Goal: Information Seeking & Learning: Find specific fact

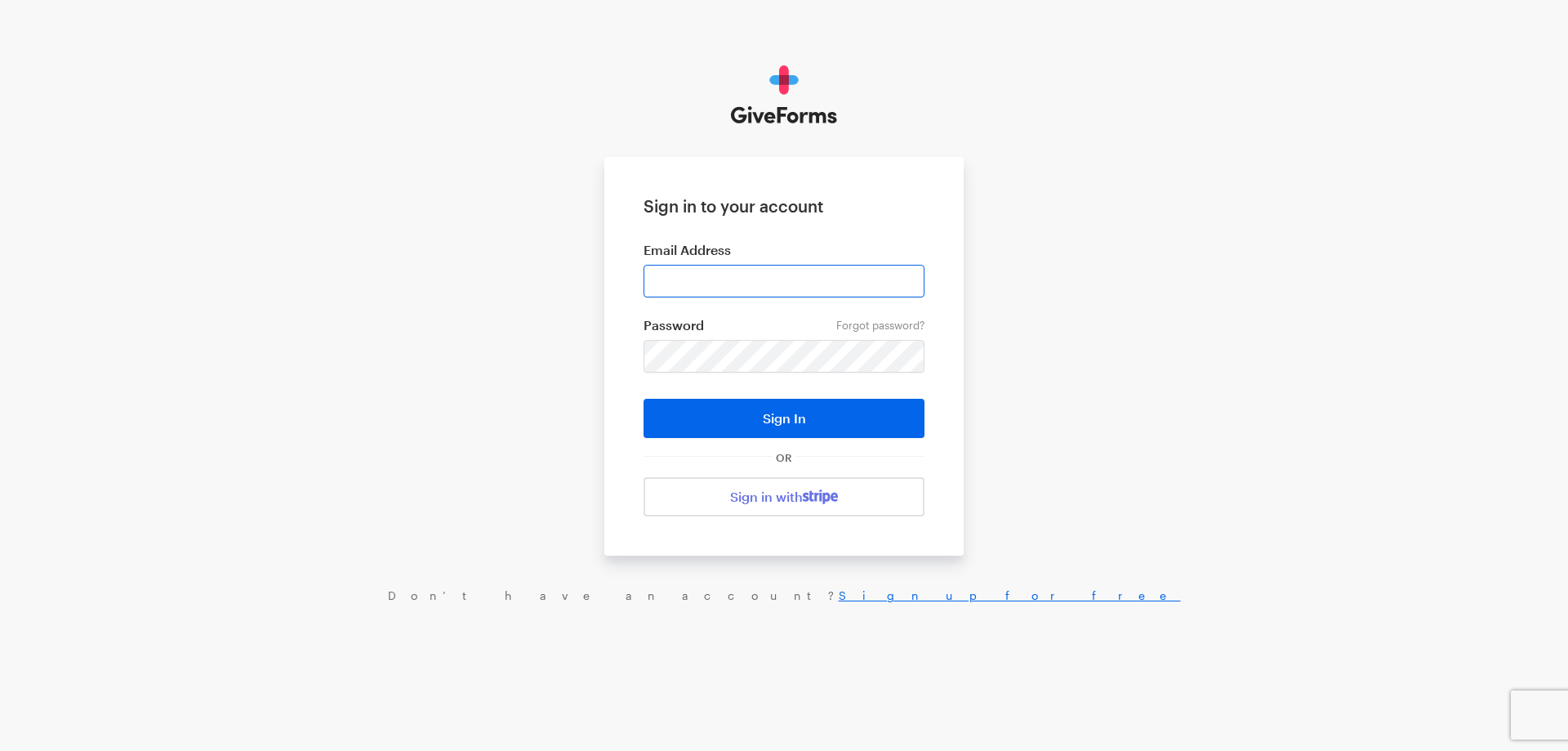
click at [751, 274] on form "Sign in to your account Email Address Forgot password? Password Sign In OR Sign…" at bounding box center [784, 356] width 359 height 399
click at [751, 274] on input "email" at bounding box center [784, 281] width 281 height 33
type input "haltura@brightfocus.org"
click at [644, 399] on button "Sign In" at bounding box center [784, 418] width 281 height 39
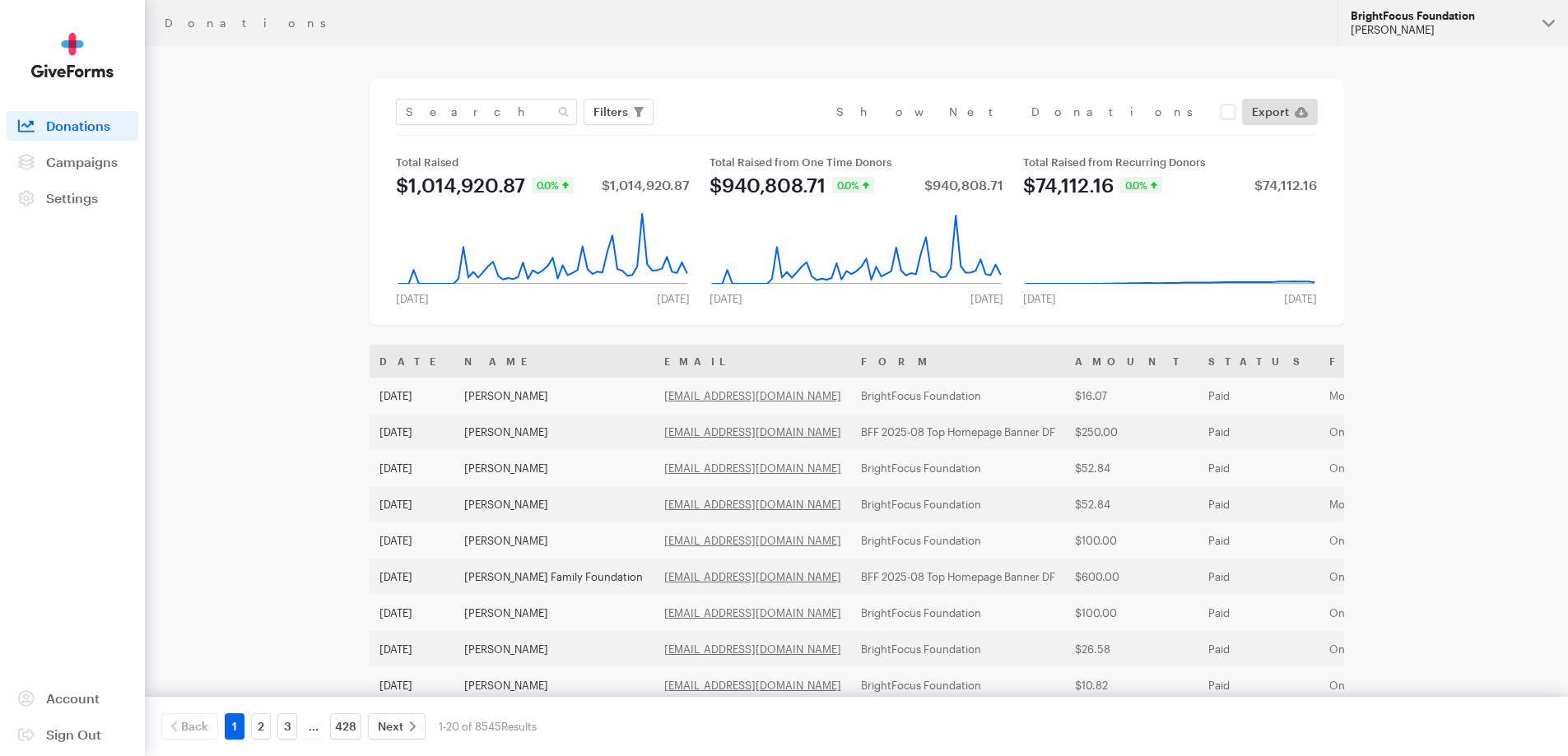
click at [1447, 29] on div "[PERSON_NAME]" at bounding box center [1440, 30] width 179 height 14
click at [1393, 28] on div "[PERSON_NAME]" at bounding box center [1440, 30] width 179 height 14
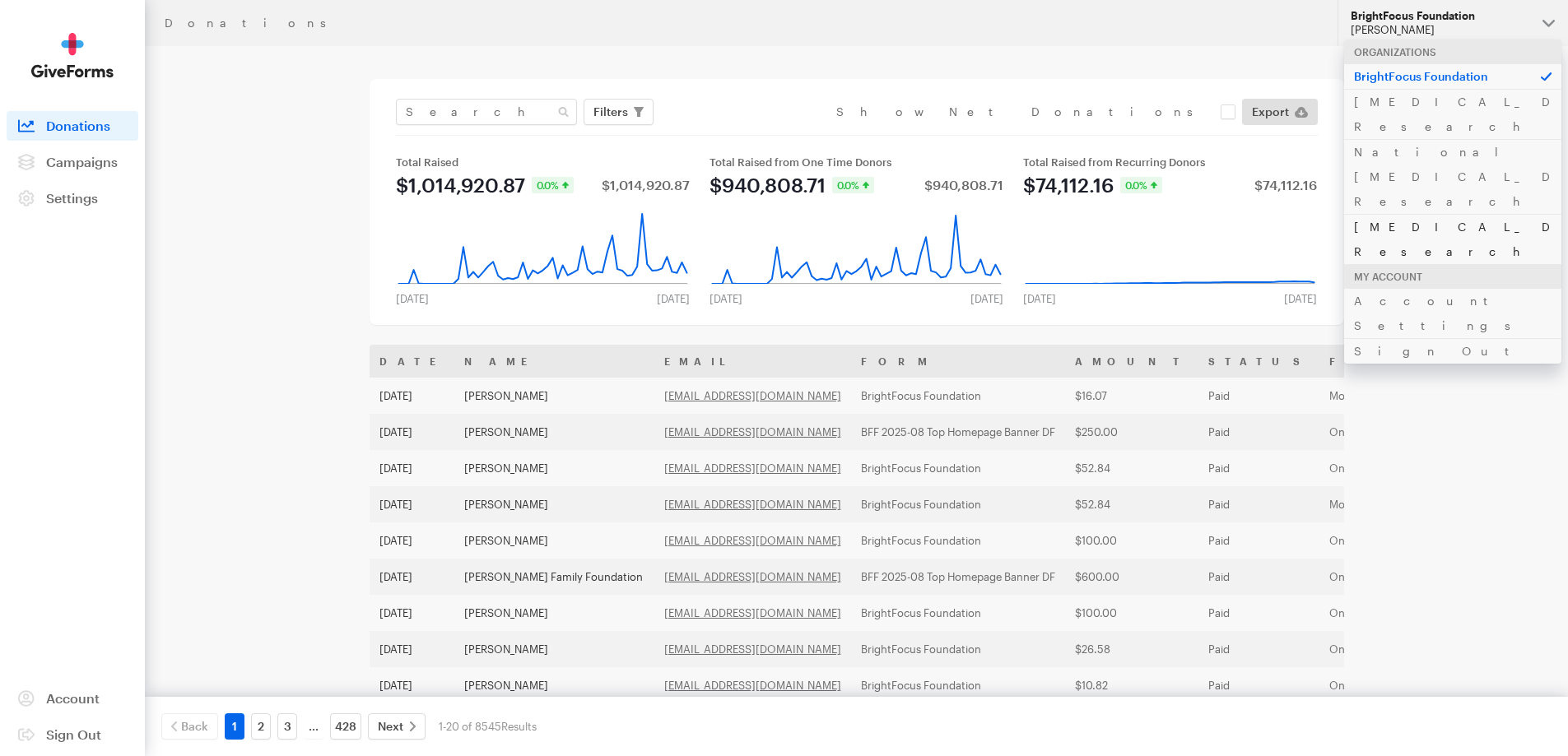
click at [1427, 214] on link "[MEDICAL_DATA] Research" at bounding box center [1452, 238] width 217 height 50
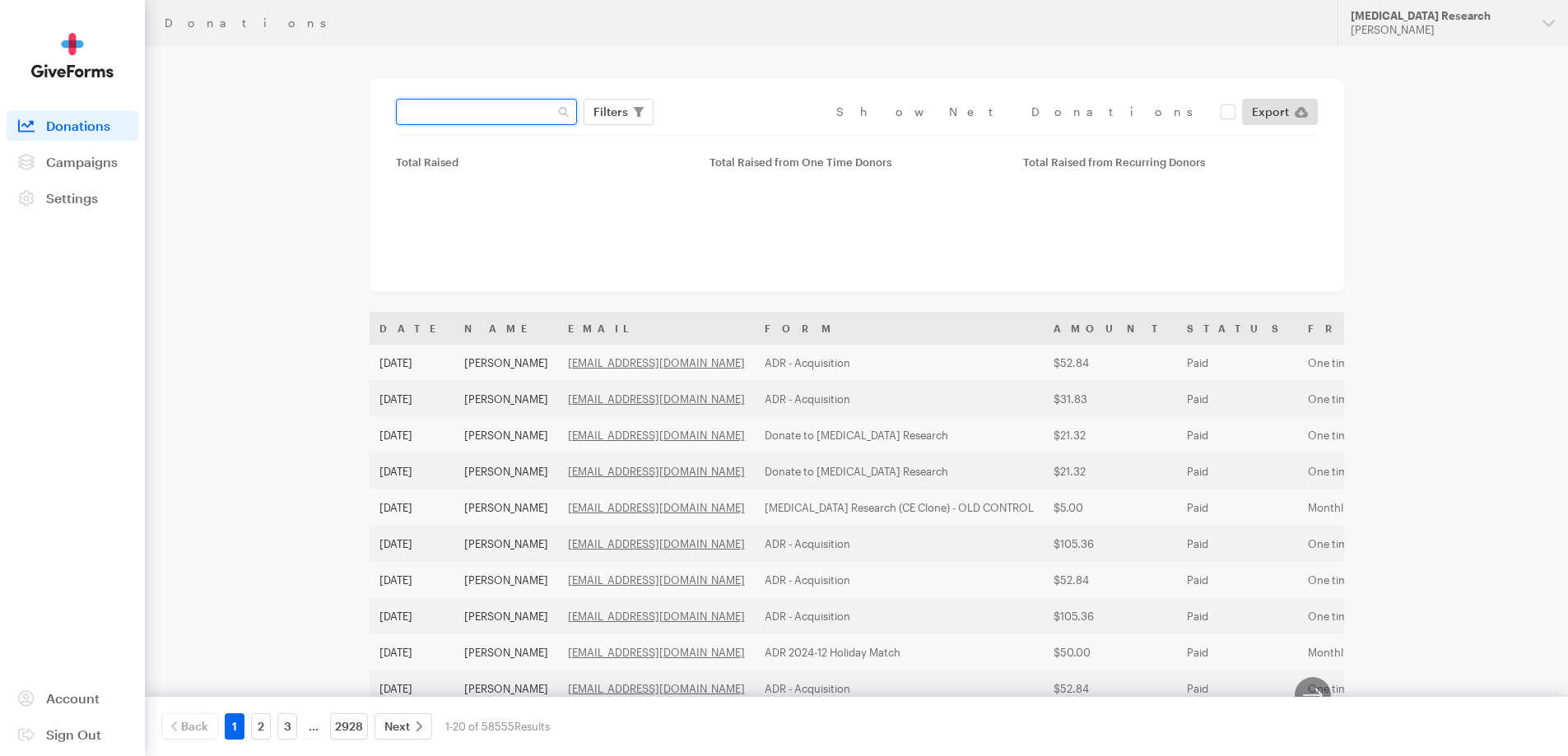
click at [480, 113] on input "text" at bounding box center [486, 112] width 181 height 26
paste input "neen9467@aol.com"
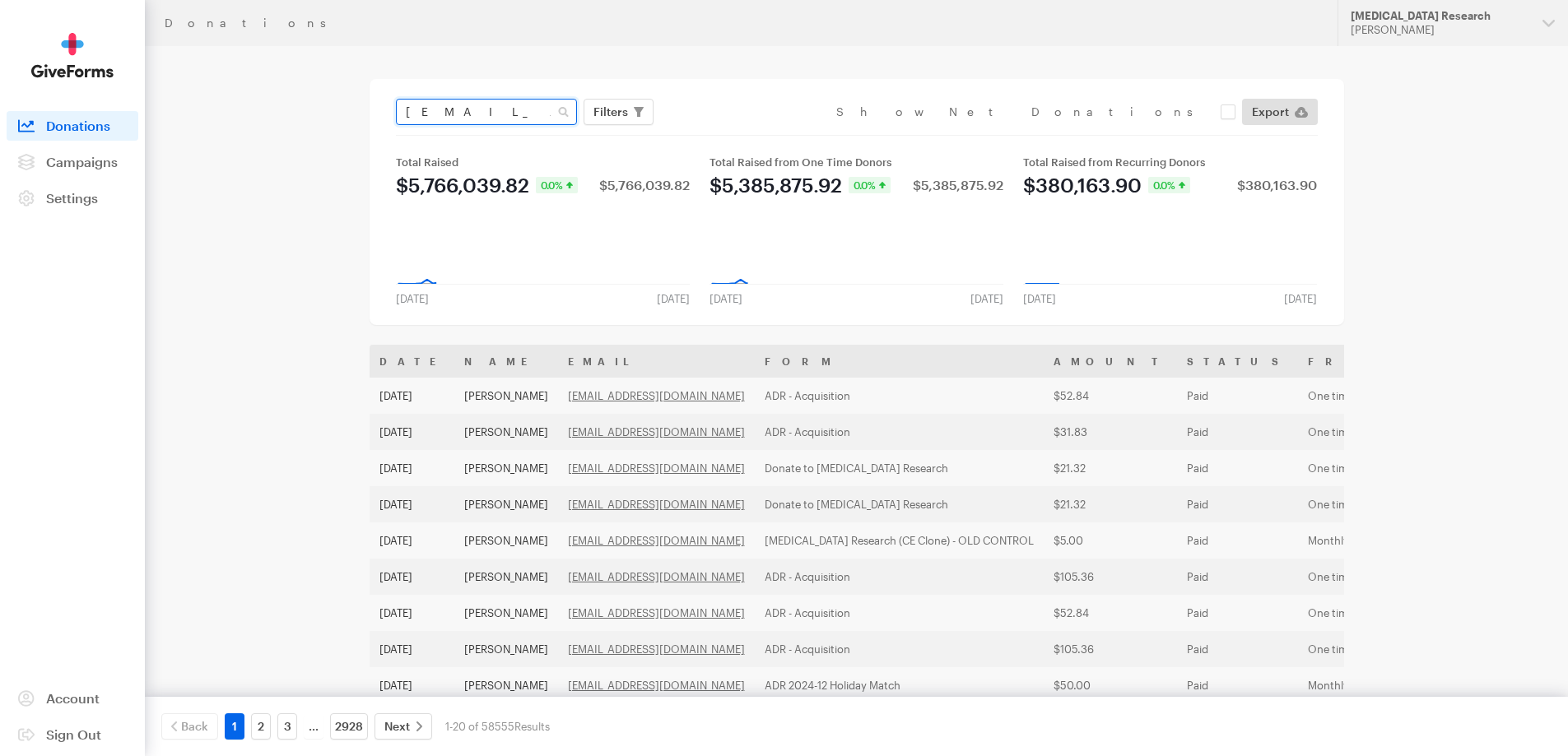
type input "neen9467@aol.com"
click at [735, 133] on button "Apply" at bounding box center [762, 146] width 53 height 26
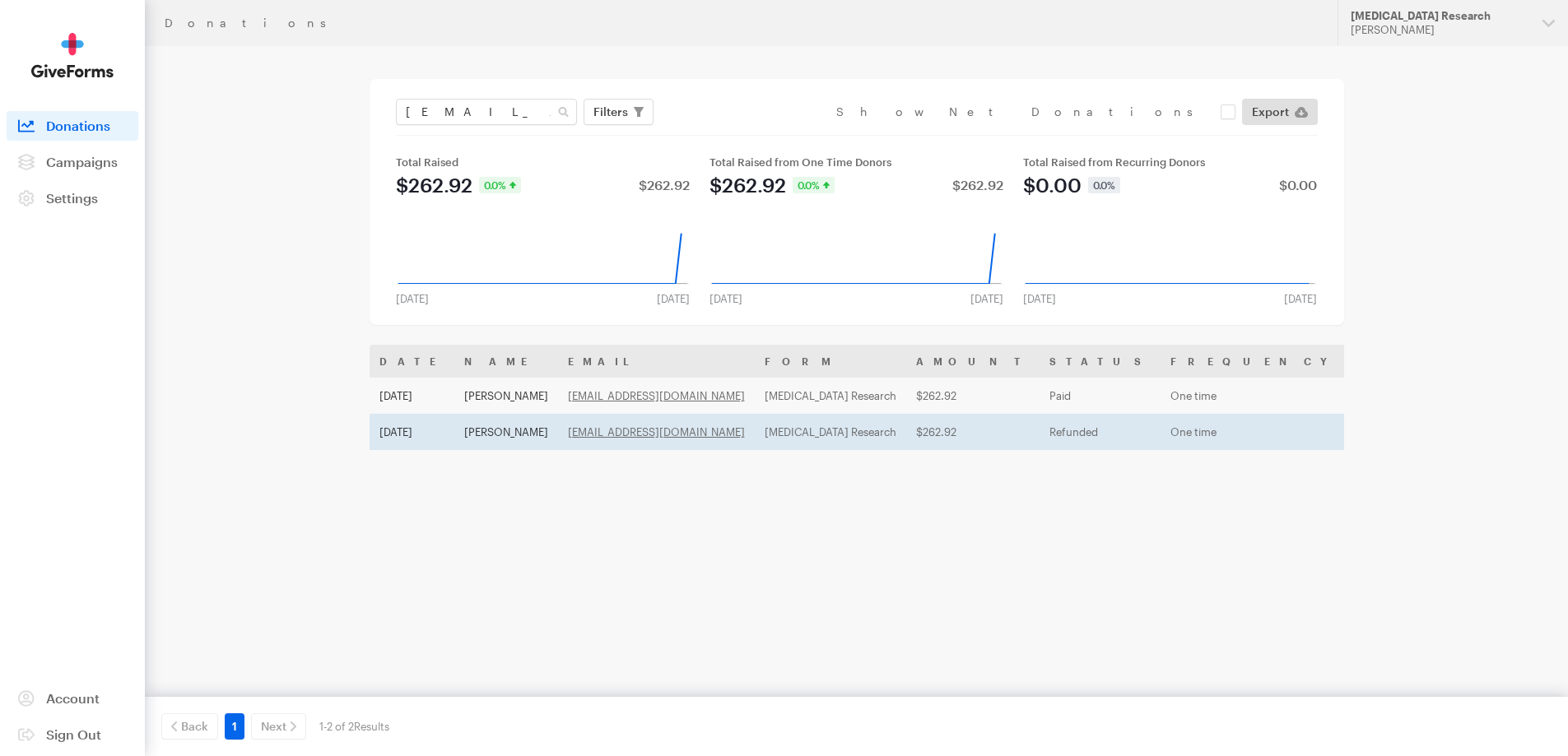
click at [486, 428] on td "Jeannine Oppedisano" at bounding box center [506, 431] width 103 height 36
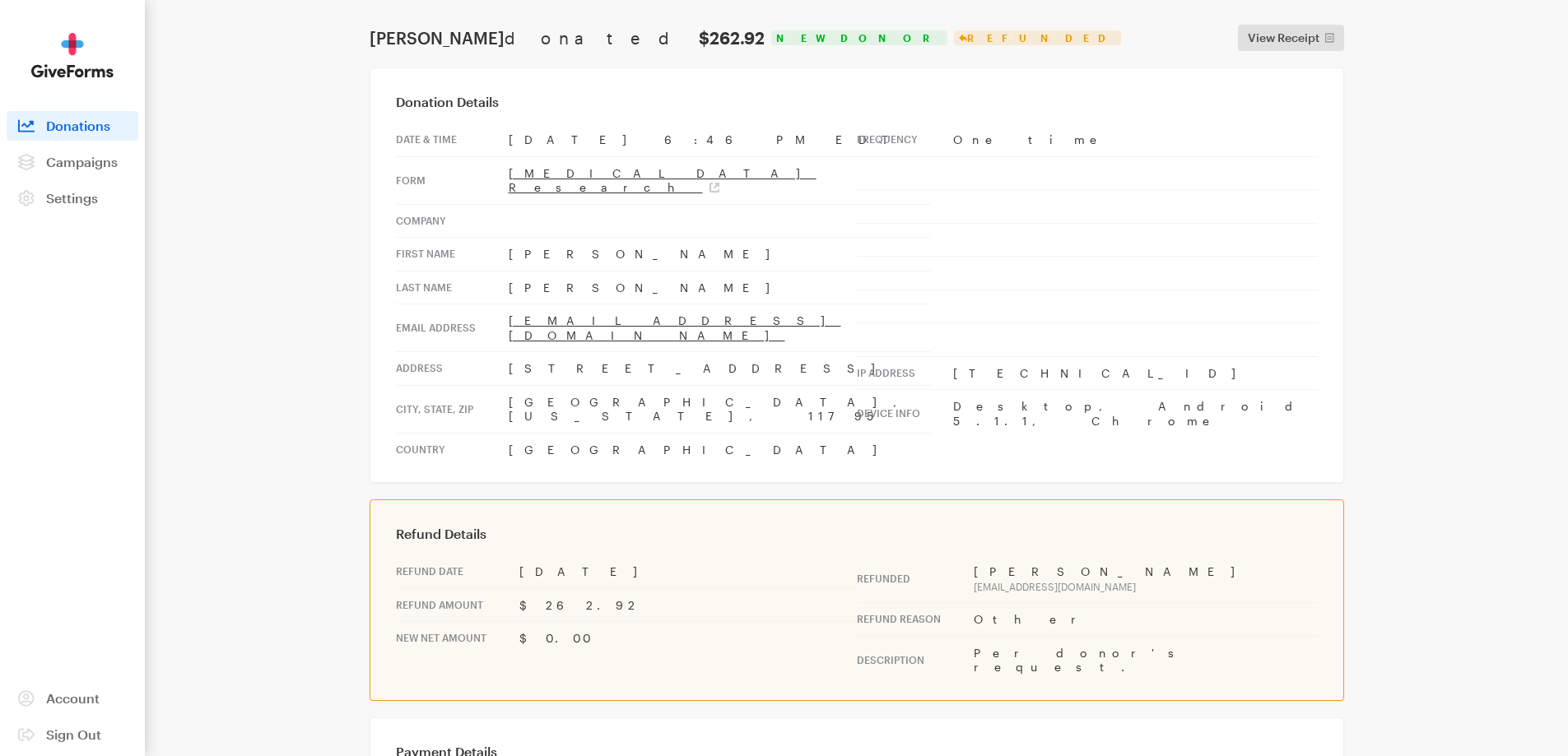
scroll to position [82, 0]
